Goal: Task Accomplishment & Management: Manage account settings

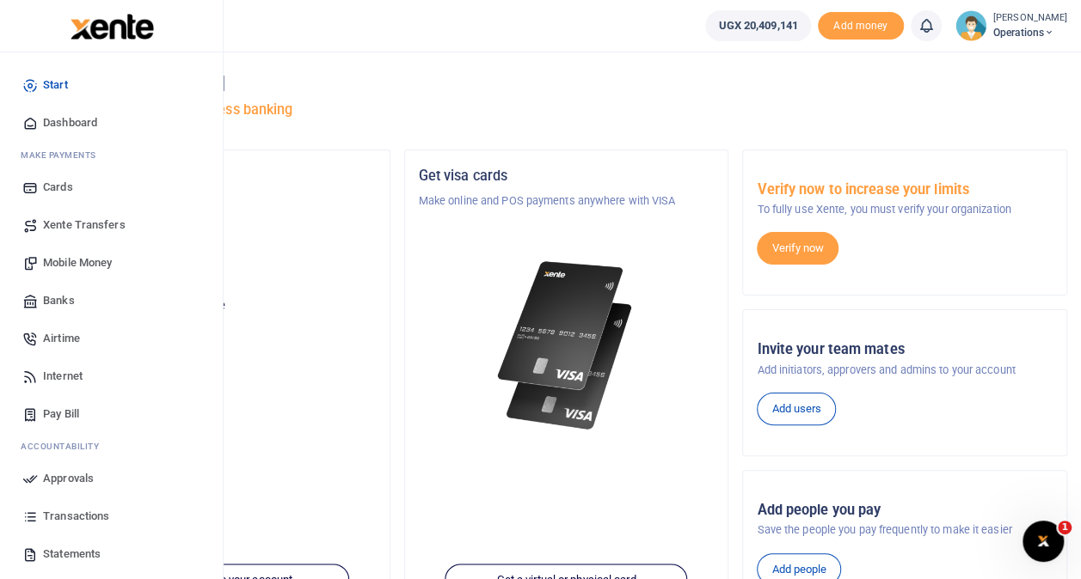
click at [77, 514] on span "Transactions" at bounding box center [76, 516] width 66 height 17
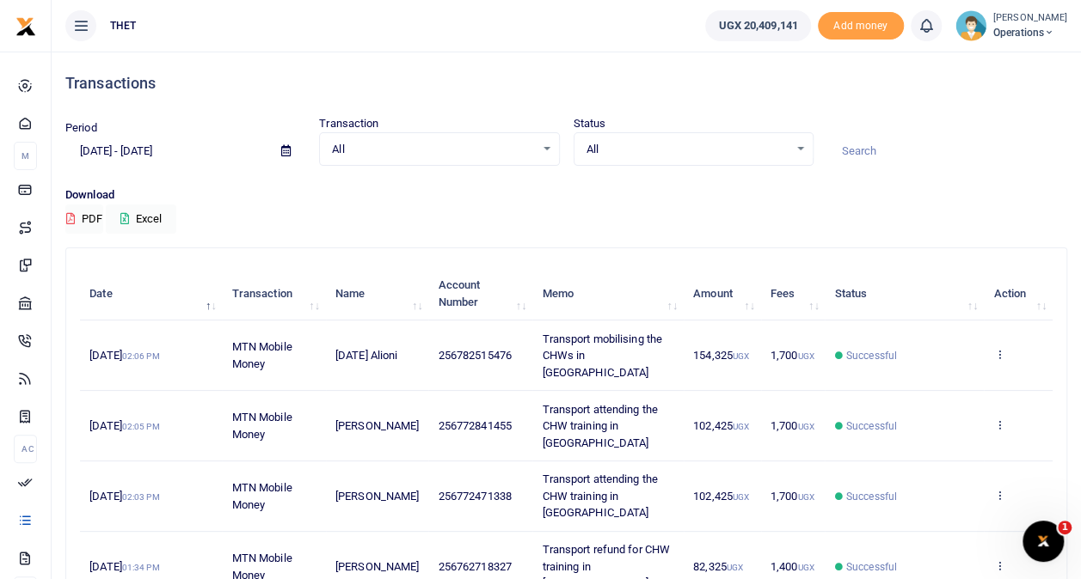
click at [993, 29] on span "Operations" at bounding box center [1030, 32] width 74 height 15
click at [980, 117] on link "Logout" at bounding box center [1033, 125] width 136 height 24
